Goal: Participate in discussion: Engage in conversation with other users on a specific topic

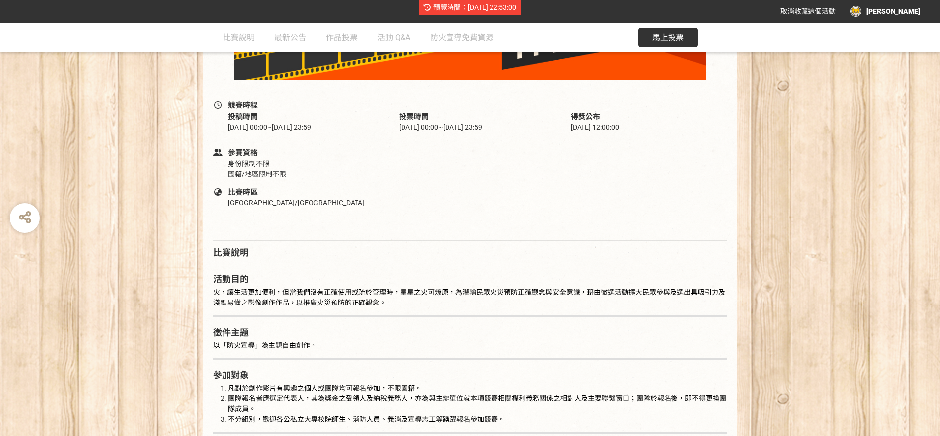
scroll to position [247, 0]
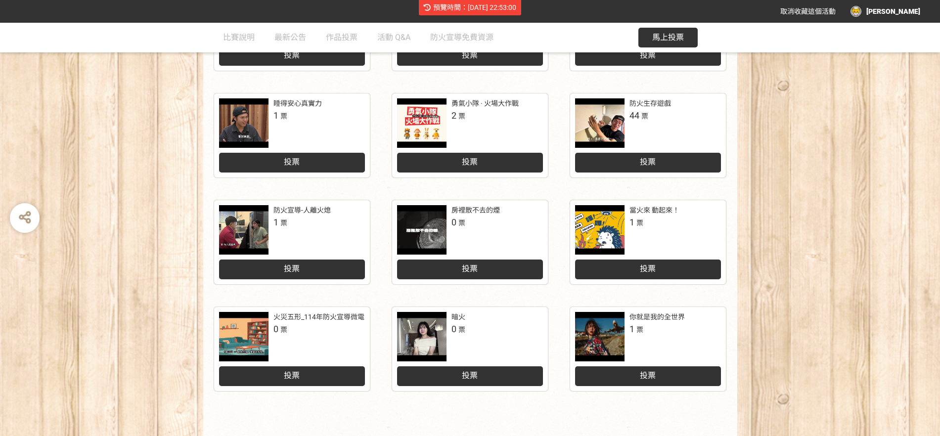
scroll to position [424, 0]
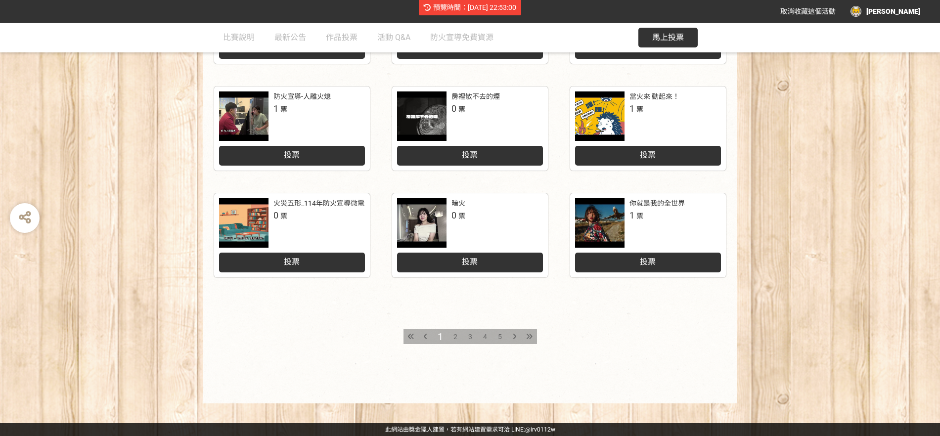
click at [454, 338] on span "2" at bounding box center [456, 337] width 4 height 8
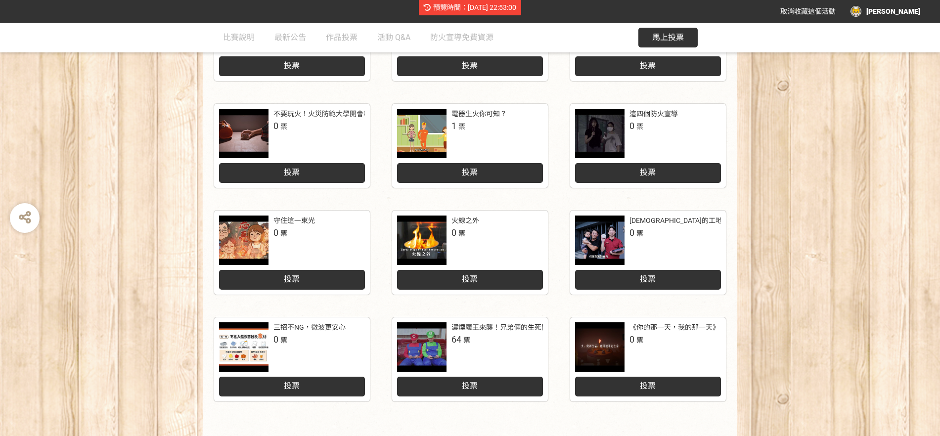
scroll to position [424, 0]
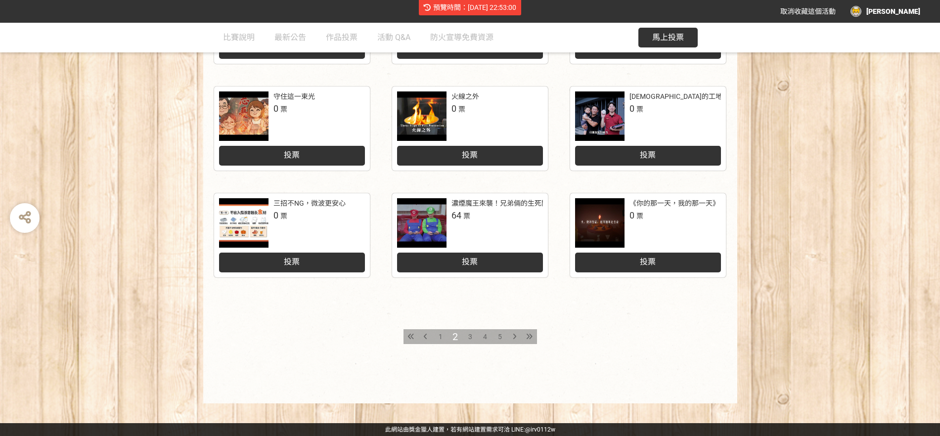
click at [500, 336] on span "5" at bounding box center [500, 337] width 4 height 8
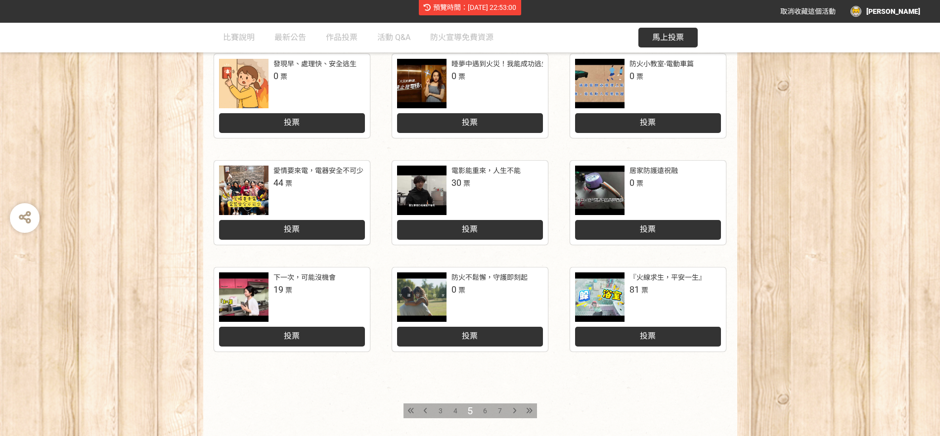
scroll to position [371, 0]
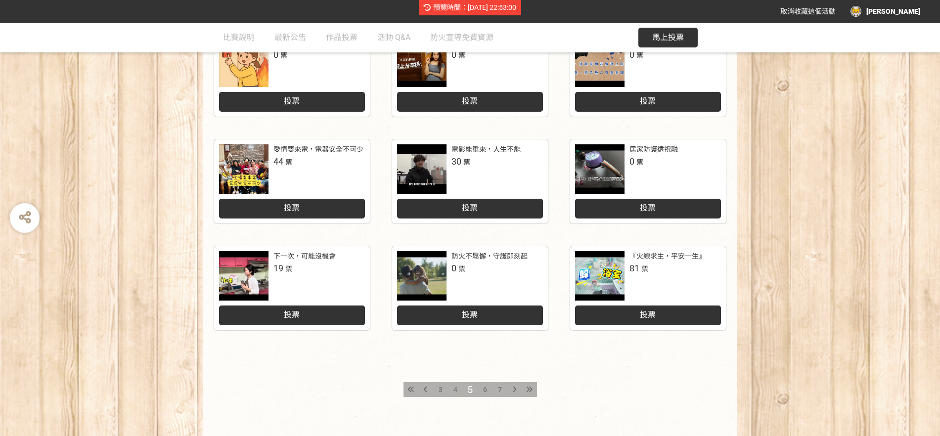
click at [498, 389] on span "7" at bounding box center [500, 390] width 4 height 8
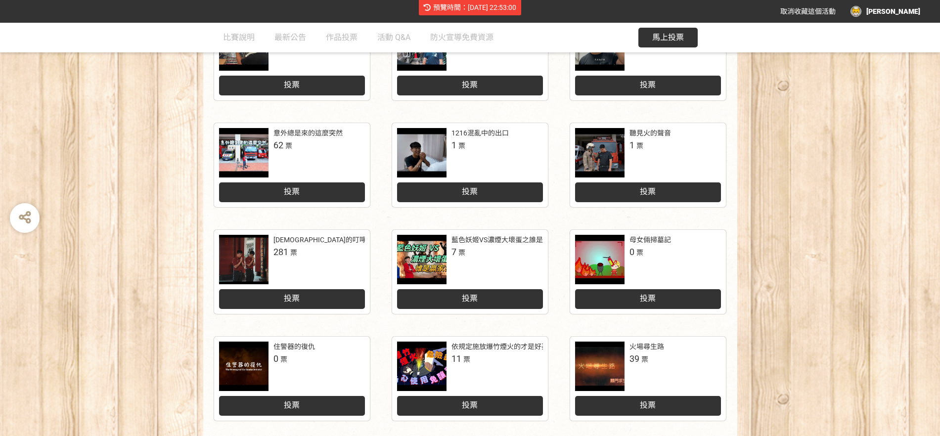
scroll to position [362, 0]
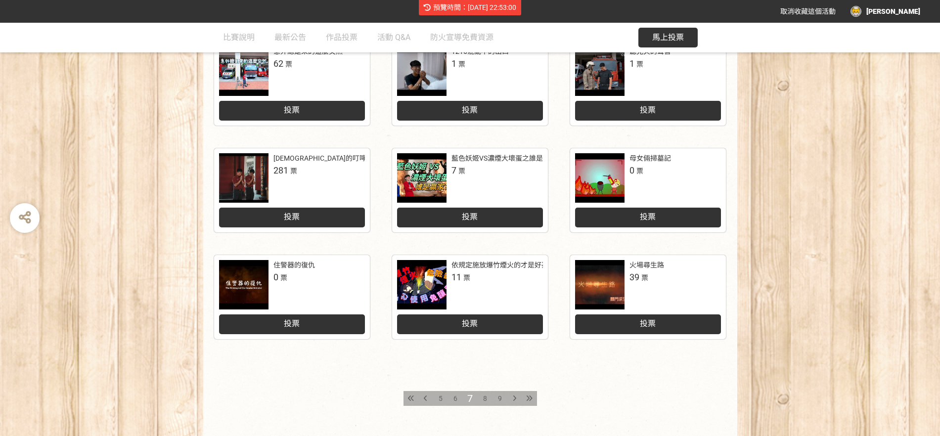
click at [439, 398] on span "5" at bounding box center [441, 399] width 4 height 8
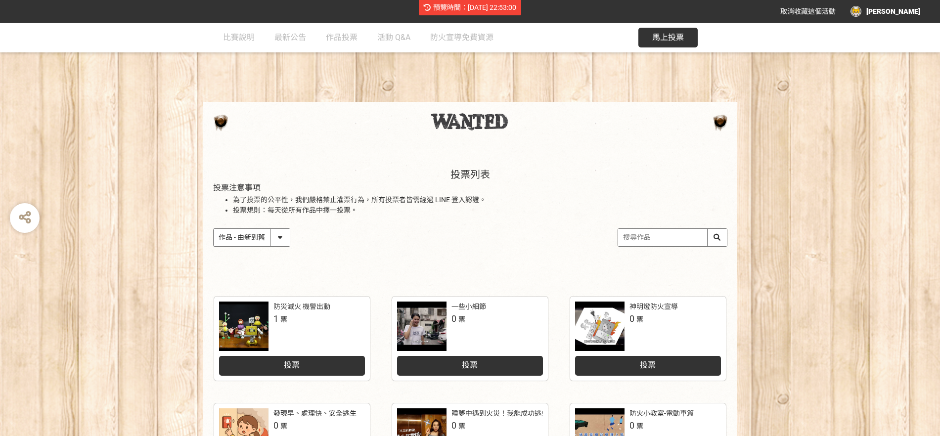
click at [653, 235] on input "search" at bounding box center [672, 237] width 109 height 17
type input "光"
type input "裝個"
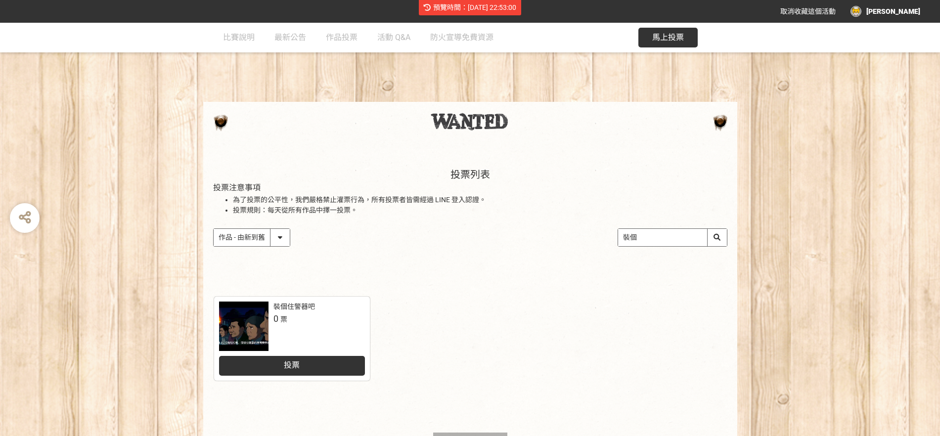
click at [306, 317] on div "裝個住警器吧 0 票" at bounding box center [318, 314] width 91 height 24
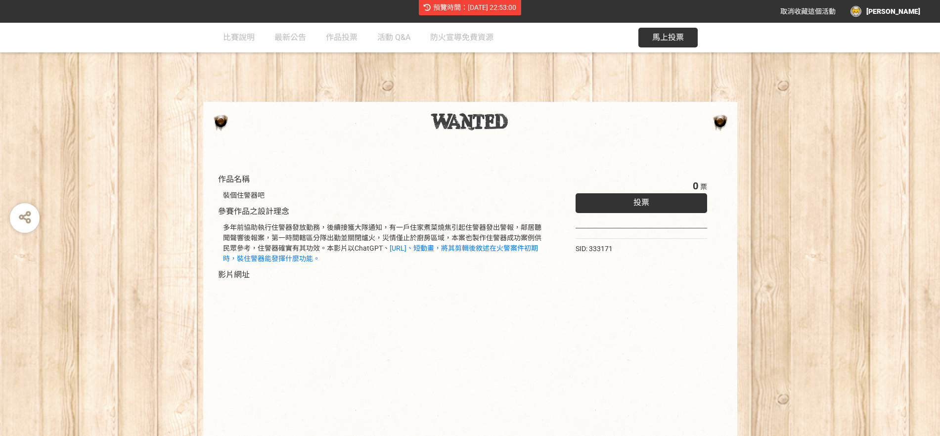
scroll to position [62, 0]
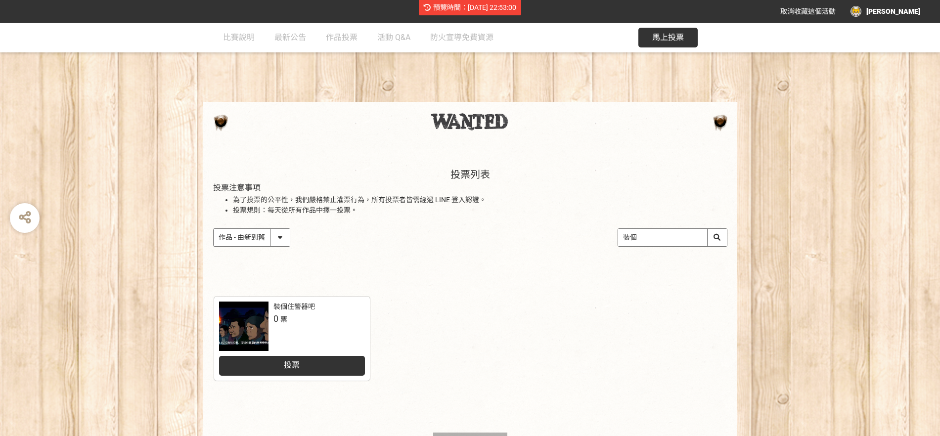
click at [656, 235] on input "裝個" at bounding box center [672, 237] width 109 height 17
click at [699, 238] on input "裝個" at bounding box center [672, 237] width 109 height 17
click at [699, 239] on input "search" at bounding box center [672, 237] width 109 height 17
click at [684, 241] on input "search" at bounding box center [672, 237] width 109 height 17
type input "ㄎ"
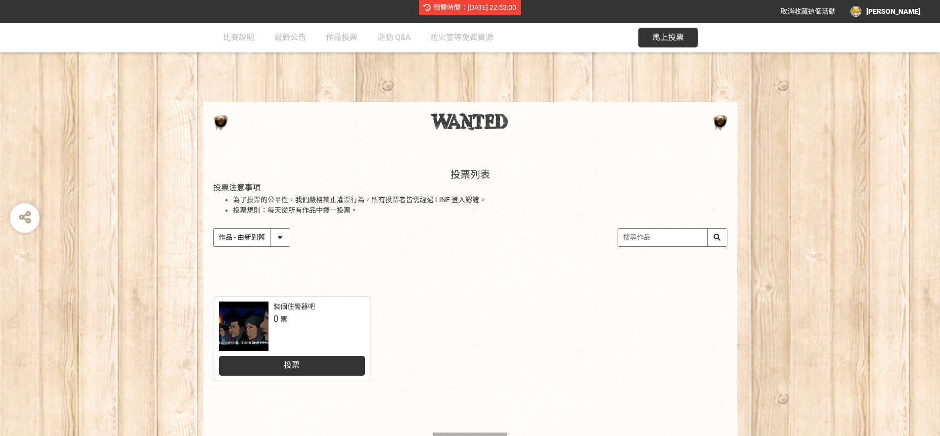
click at [713, 238] on input "search" at bounding box center [672, 237] width 109 height 17
click at [717, 235] on input "search" at bounding box center [672, 237] width 109 height 17
click at [698, 235] on input "search" at bounding box center [672, 237] width 109 height 17
click at [739, 238] on div "預覽時間：2025-08-23 22:53:00 取消收藏這個活動 賴奎璋 此網站由獎金獵人建置，若有網站建置需求 可洽 LINE: @irv0112w 分享…" at bounding box center [470, 270] width 940 height 540
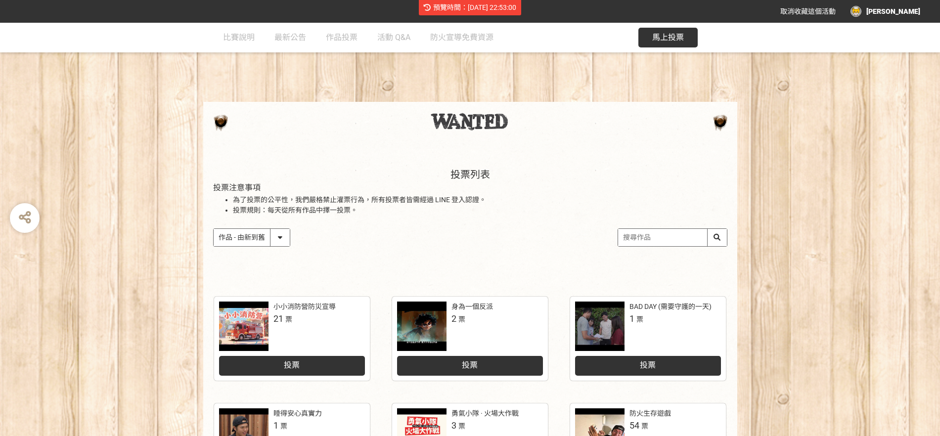
click at [477, 325] on div "身為一個反派 2 票" at bounding box center [497, 314] width 91 height 24
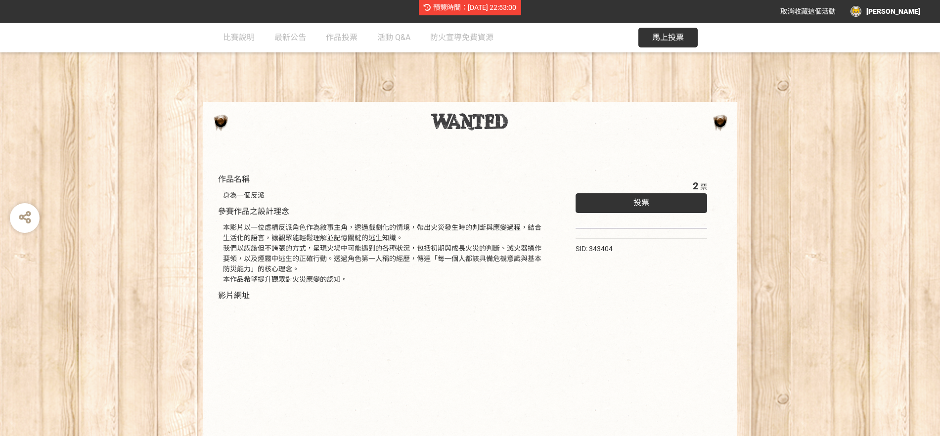
click at [609, 197] on div "投票" at bounding box center [642, 203] width 132 height 20
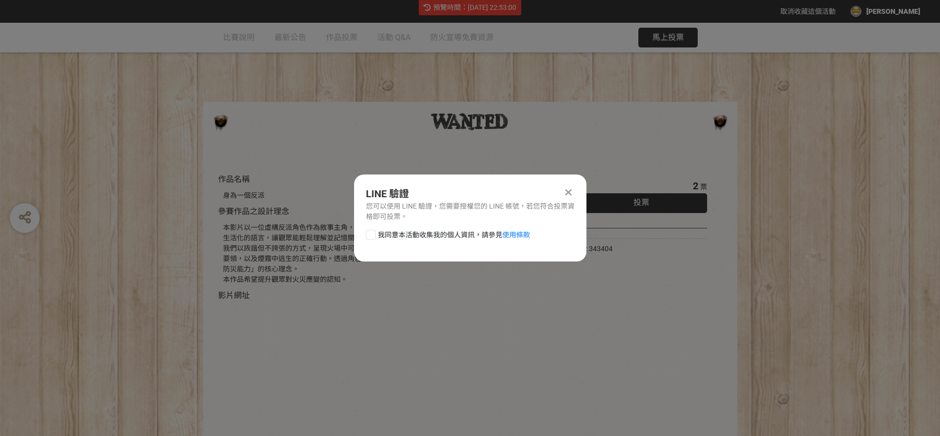
click at [573, 188] on div at bounding box center [569, 192] width 12 height 12
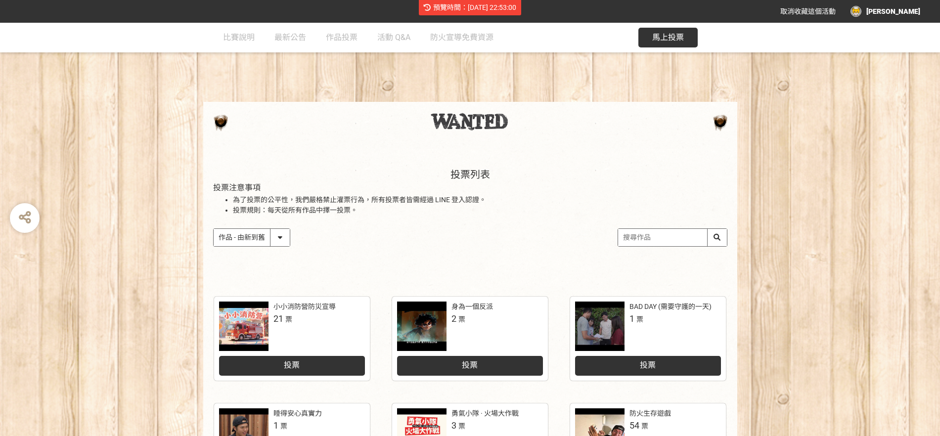
click at [659, 239] on input "search" at bounding box center [672, 237] width 109 height 17
type input "裝個"
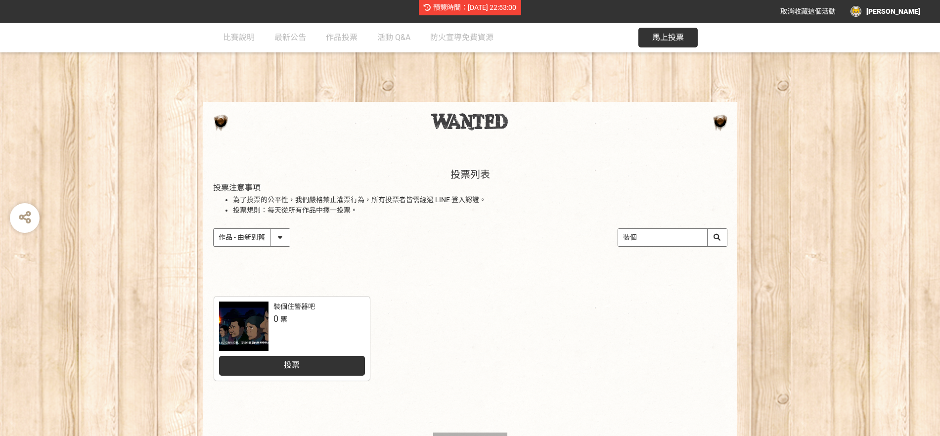
click at [316, 315] on div "裝個住警器吧 0 票" at bounding box center [318, 314] width 91 height 24
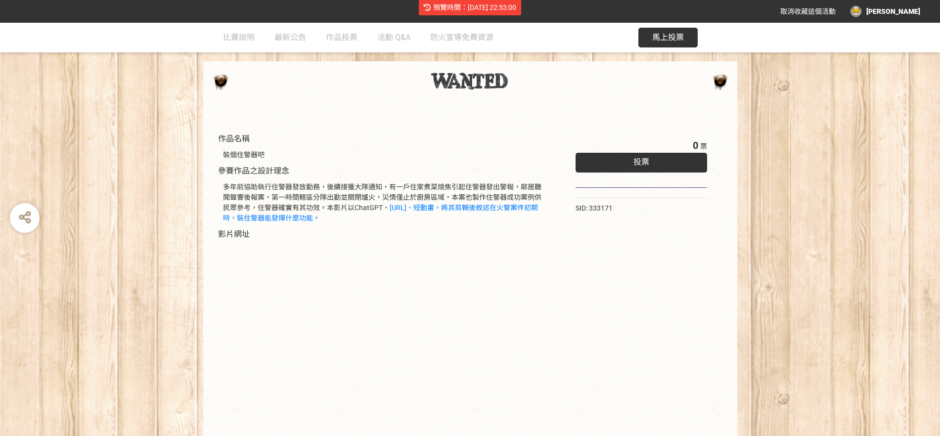
scroll to position [62, 0]
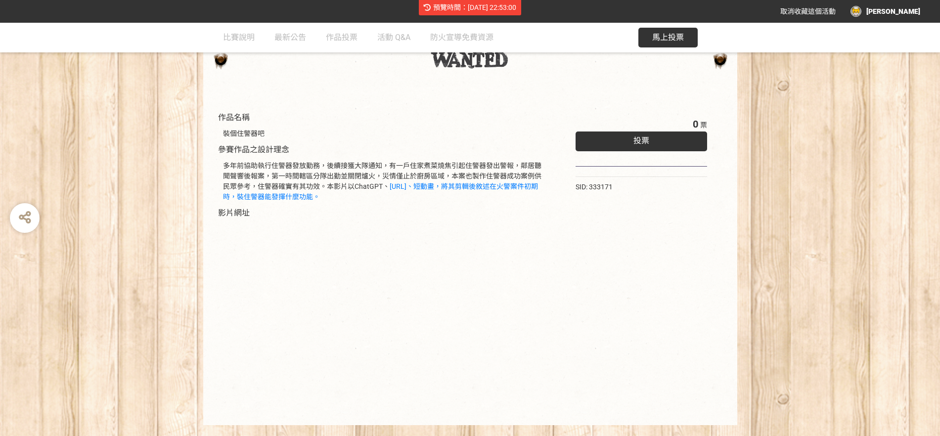
click at [464, 205] on div "多年前協助執行住警器發放勤務，後續接獲大隊通知，有一戶住家煮菜燒焦引起住警器發出警報，鄰居聽聞聲響後報案，第一時間轄區分隊出勤並關閉爐火，災情僅止於廚房區域，…" at bounding box center [384, 181] width 333 height 51
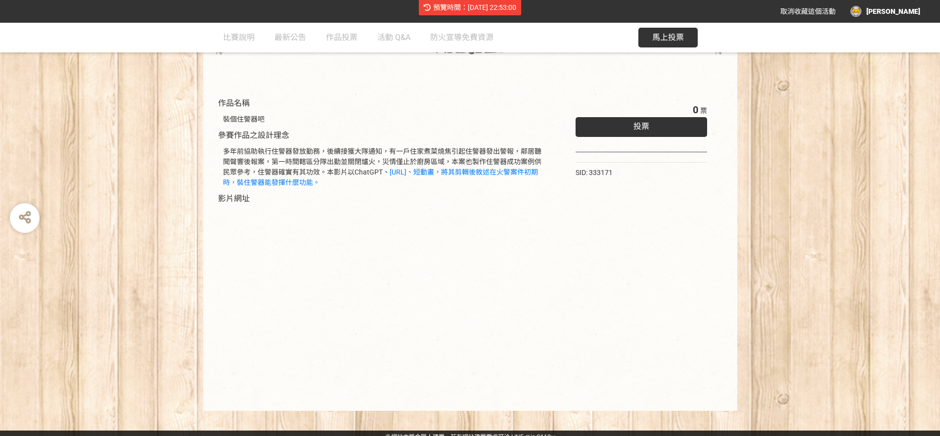
scroll to position [84, 0]
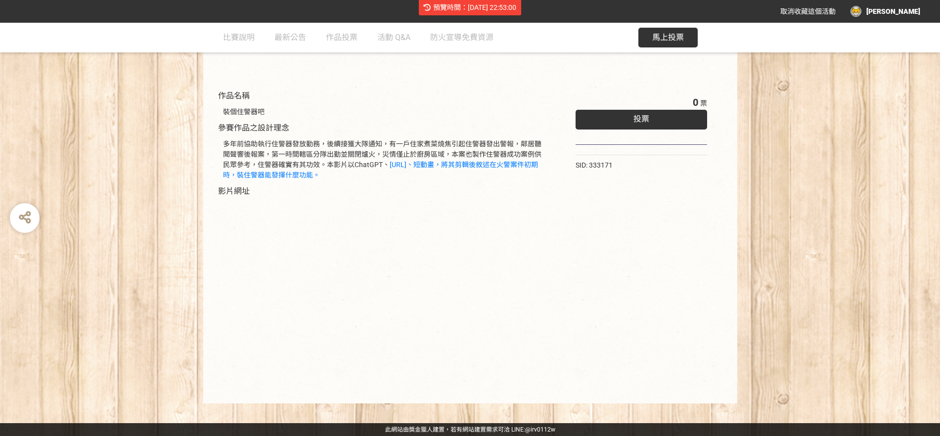
click at [318, 142] on div "多年前協助執行住警器發放勤務，後續接獲大隊通知，有一戶住家煮菜燒焦引起住警器發出警報，鄰居聽聞聲響後報案，第一時間轄區分隊出勤並關閉爐火，災情僅止於廚房區域，…" at bounding box center [384, 160] width 323 height 42
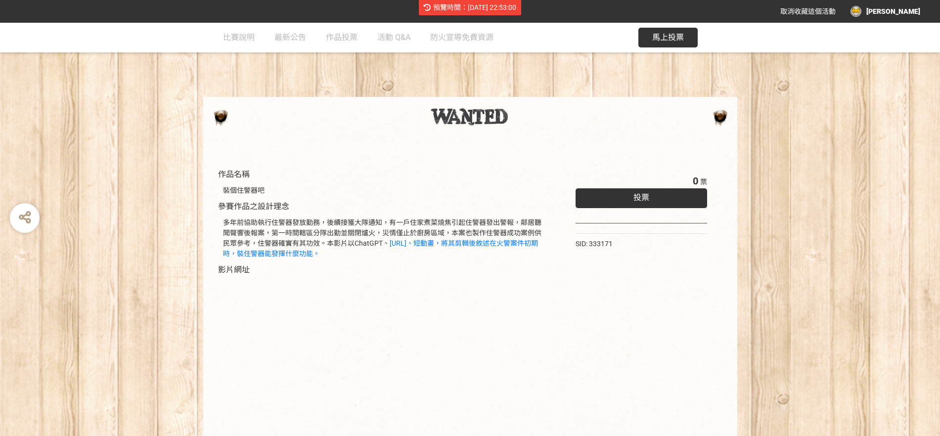
scroll to position [0, 0]
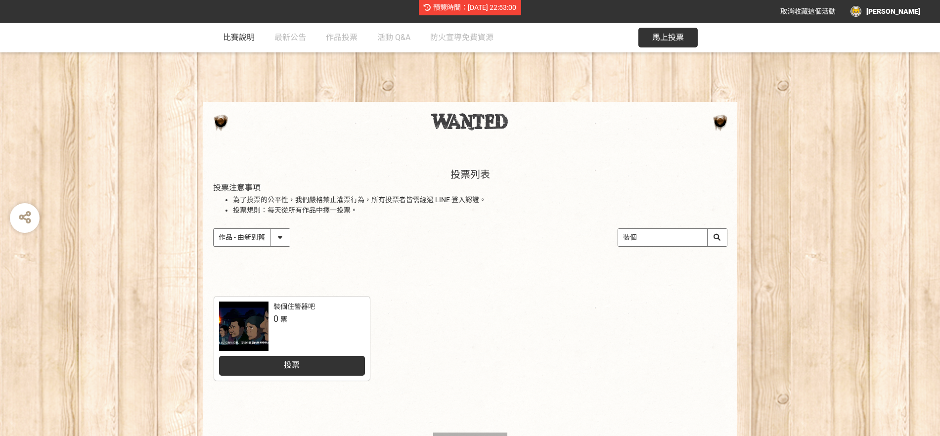
click at [231, 41] on span "比賽說明" at bounding box center [239, 37] width 32 height 9
